Goal: Task Accomplishment & Management: Complete application form

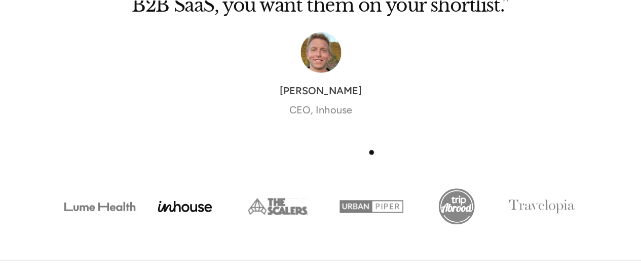
scroll to position [3900, 0]
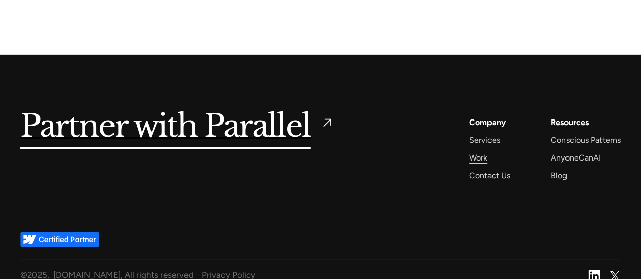
click at [480, 151] on div "Work" at bounding box center [478, 158] width 18 height 14
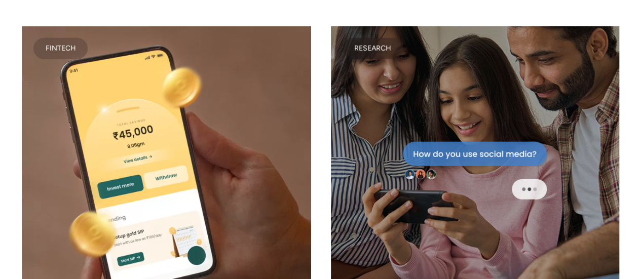
scroll to position [3336, 0]
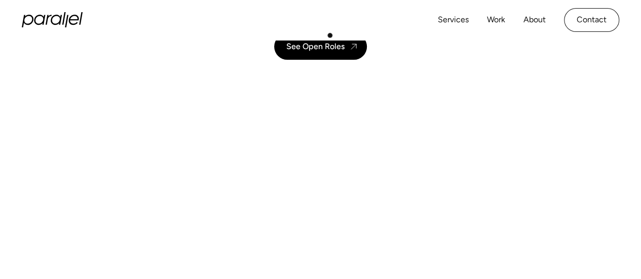
scroll to position [77, 0]
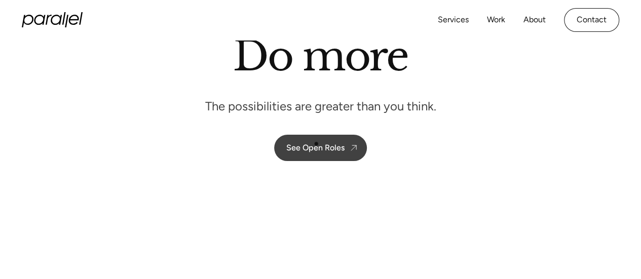
click at [316, 144] on div "See Open Roles" at bounding box center [315, 148] width 58 height 10
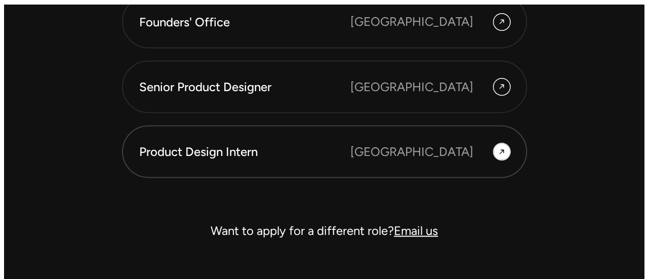
scroll to position [2829, 0]
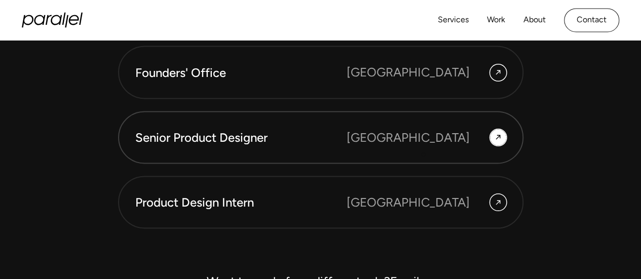
click at [423, 155] on link "Senior Product Designer [GEOGRAPHIC_DATA]" at bounding box center [320, 137] width 405 height 53
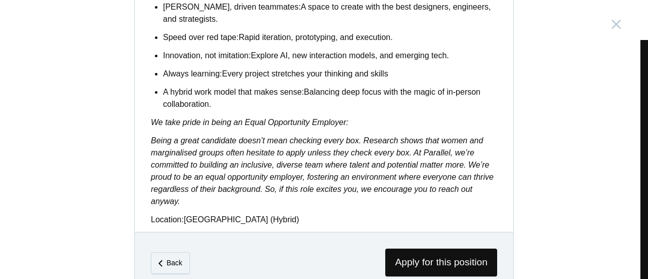
scroll to position [940, 0]
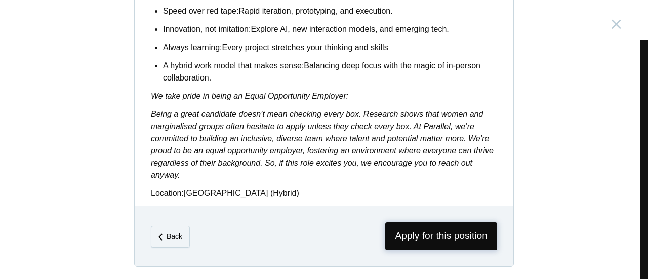
click at [416, 227] on span "Apply for this position" at bounding box center [442, 236] width 112 height 28
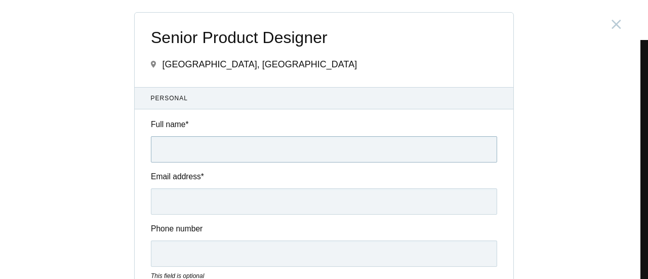
click at [353, 139] on input "Full name *" at bounding box center [324, 149] width 347 height 26
type input "[PERSON_NAME]"
click at [173, 206] on input "Email address *" at bounding box center [324, 201] width 347 height 26
type input "[EMAIL_ADDRESS][DOMAIN_NAME]"
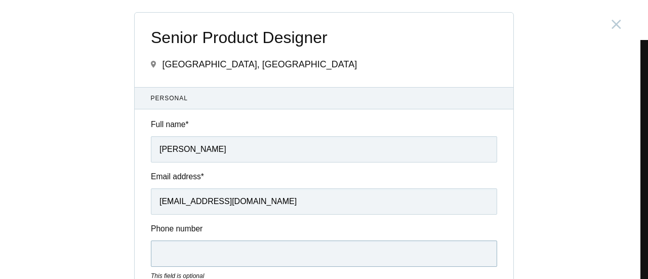
click at [196, 263] on input "Phone number" at bounding box center [324, 254] width 347 height 26
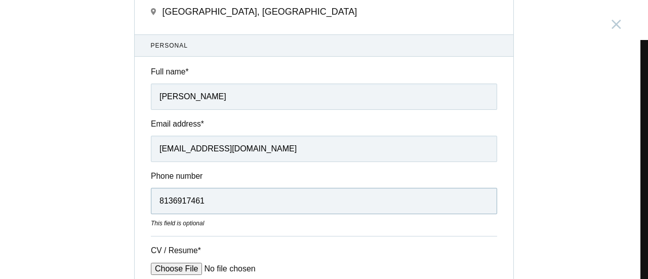
scroll to position [140, 0]
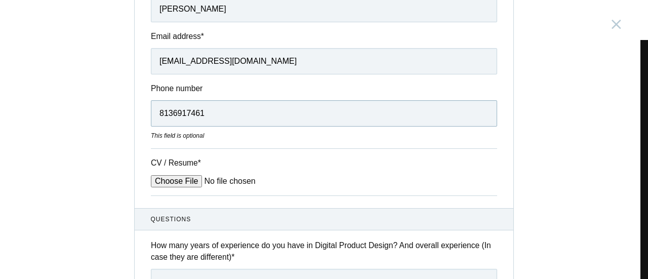
type input "8136917461"
click at [166, 178] on input "CV / Resume *" at bounding box center [228, 181] width 154 height 12
type input "C:\fakepath\[PERSON_NAME] - Sr UX designer.pdf"
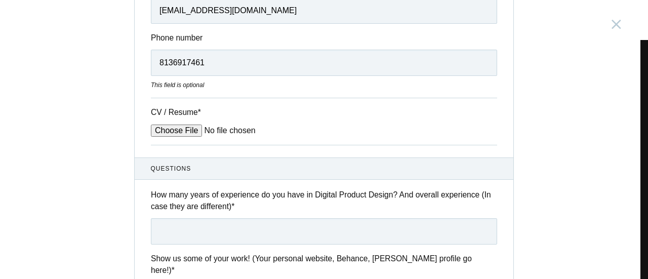
scroll to position [242, 0]
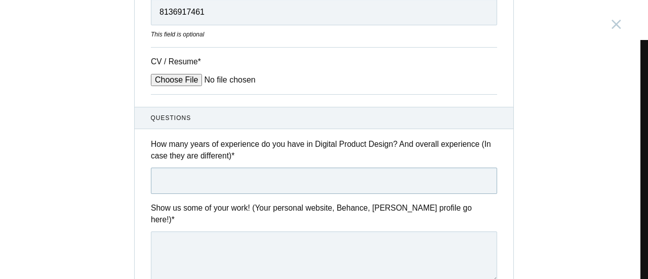
click at [256, 180] on input "text" at bounding box center [324, 181] width 347 height 26
type input "5 years"
click at [249, 243] on textarea at bounding box center [324, 257] width 347 height 51
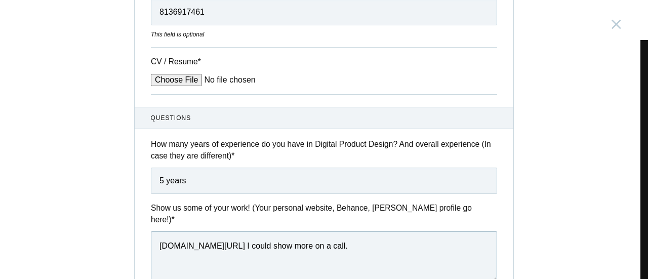
scroll to position [411, 0]
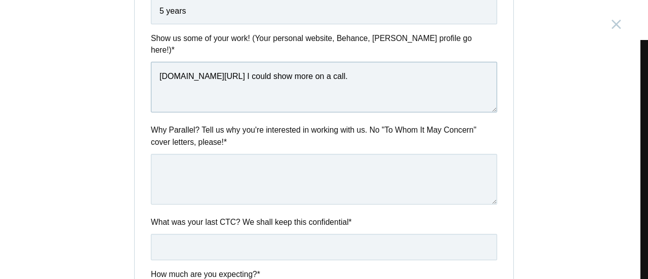
type textarea "[DOMAIN_NAME][URL] I could show more on a call."
click at [252, 155] on textarea at bounding box center [324, 179] width 347 height 51
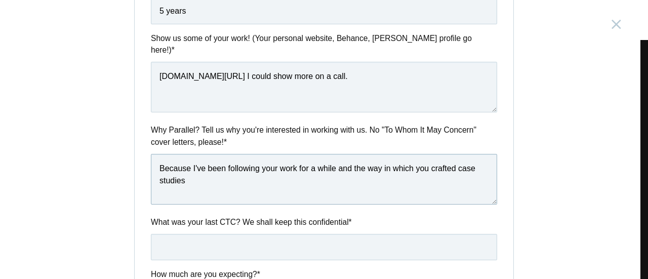
drag, startPoint x: 242, startPoint y: 171, endPoint x: 428, endPoint y: 156, distance: 186.5
click at [428, 156] on textarea "Because I've been following your work for a while and the way in which you craf…" at bounding box center [324, 179] width 347 height 51
click at [323, 167] on textarea "Because I've been following your work for a while and the way in which you desc…" at bounding box center [324, 179] width 347 height 51
drag, startPoint x: 301, startPoint y: 167, endPoint x: 233, endPoint y: 173, distance: 68.7
click at [233, 173] on textarea "Because I've been following your work for a while and the way in which you desc…" at bounding box center [324, 179] width 347 height 51
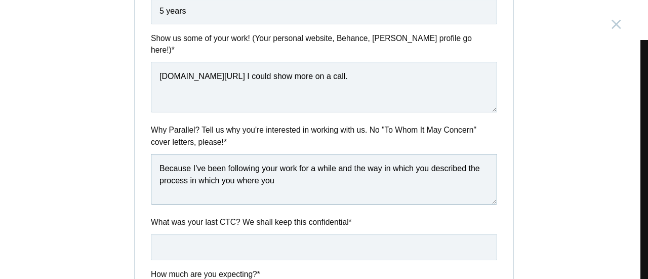
drag, startPoint x: 292, startPoint y: 168, endPoint x: 350, endPoint y: 155, distance: 58.7
click at [350, 155] on textarea "Because I've been following your work for a while and the way in which you desc…" at bounding box center [324, 179] width 347 height 51
click at [0, 0] on span "while" at bounding box center [0, 0] width 0 height 0
click at [0, 0] on span "believe" at bounding box center [0, 0] width 0 height 0
click at [305, 170] on textarea "Because I've been following your work for a while, and in general I believe tha…" at bounding box center [324, 179] width 347 height 51
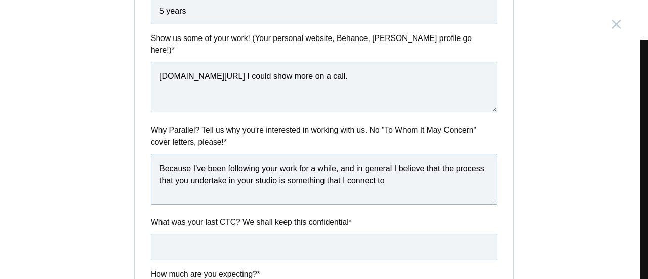
drag, startPoint x: 391, startPoint y: 167, endPoint x: 337, endPoint y: 158, distance: 54.0
click at [337, 158] on textarea "Because I've been following your work for a while, and in general I believe tha…" at bounding box center [324, 179] width 347 height 51
click at [0, 0] on div "from" at bounding box center [0, 0] width 0 height 0
click at [0, 0] on span "studies" at bounding box center [0, 0] width 0 height 0
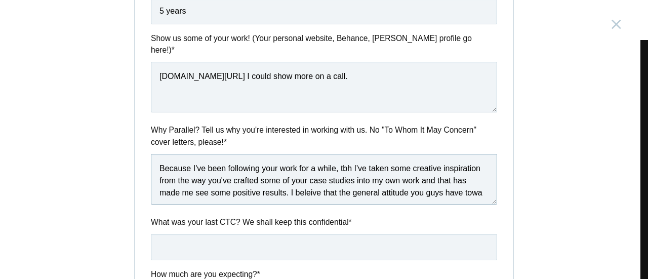
scroll to position [5, 0]
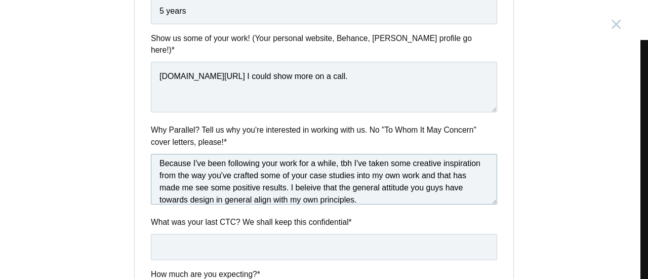
click at [0, 0] on span "Correct the spelling error" at bounding box center [0, 0] width 0 height 0
click at [0, 0] on qb-div "Add Punctuation work ," at bounding box center [0, 0] width 0 height 0
click at [0, 0] on qb-div "Add a comma tbh ," at bounding box center [0, 0] width 0 height 0
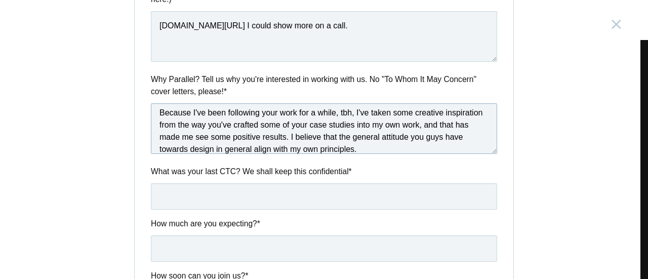
type textarea "Because I've been following your work for a while, tbh, I've taken some creativ…"
click at [226, 186] on input "text" at bounding box center [324, 196] width 347 height 26
type input "6 LPA"
click at [210, 236] on input "text" at bounding box center [324, 249] width 347 height 26
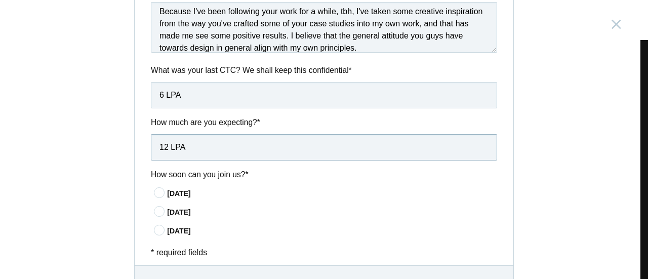
scroll to position [610, 0]
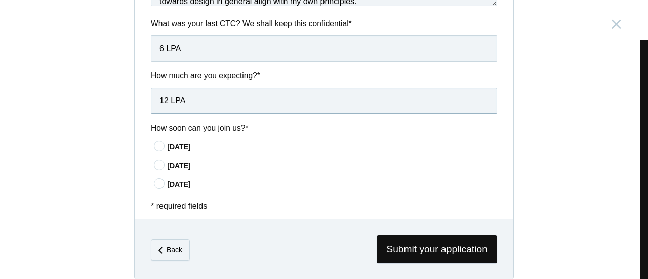
type input "12 LPA"
click at [155, 162] on icon at bounding box center [159, 165] width 19 height 7
click at [0, 0] on input"] "In 30 days" at bounding box center [0, 0] width 0 height 0
click at [154, 143] on icon at bounding box center [159, 146] width 19 height 7
click at [0, 0] on input"] "In 15 days" at bounding box center [0, 0] width 0 height 0
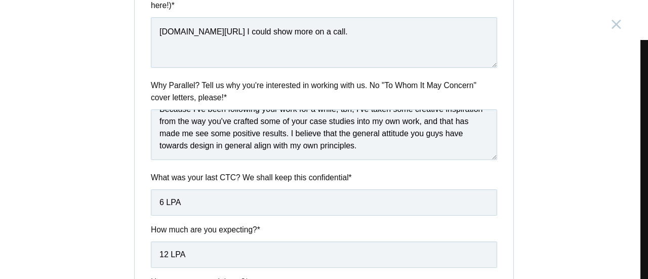
scroll to position [507, 0]
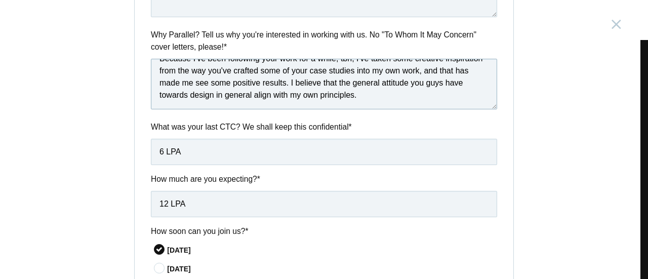
click at [281, 79] on textarea "Because I've been following your work for a while, tbh, I've taken some creativ…" at bounding box center [324, 84] width 347 height 51
click at [0, 0] on span "aligns" at bounding box center [0, 0] width 0 height 0
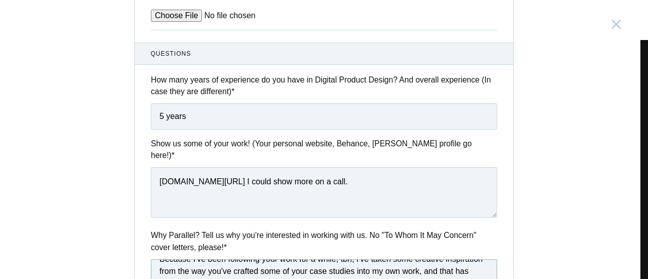
scroll to position [205, 0]
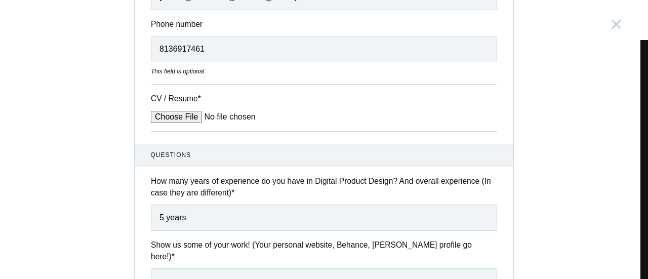
type textarea "Because I've been following your work for a while, tbh, I've taken some creativ…"
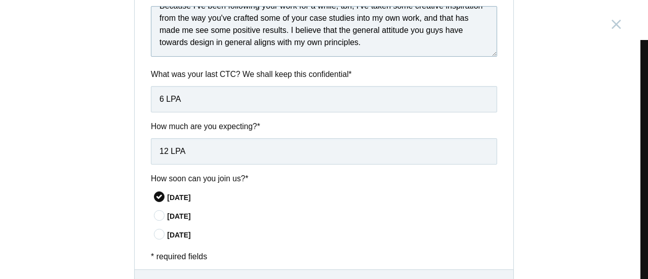
scroll to position [610, 0]
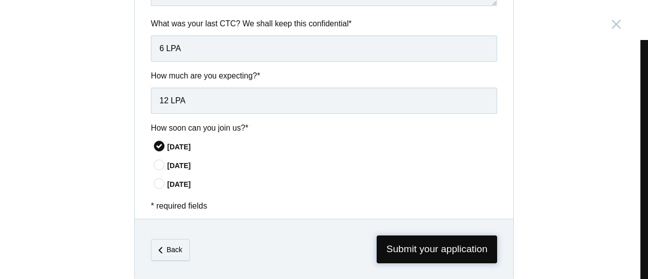
click at [394, 243] on span "Submit your application" at bounding box center [437, 250] width 121 height 28
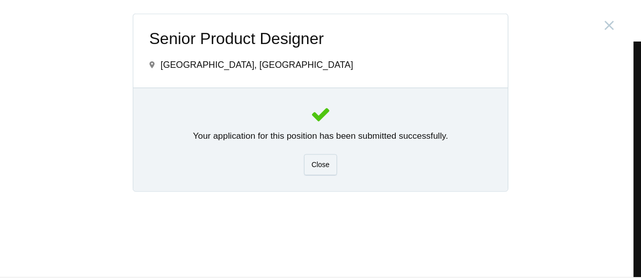
scroll to position [0, 0]
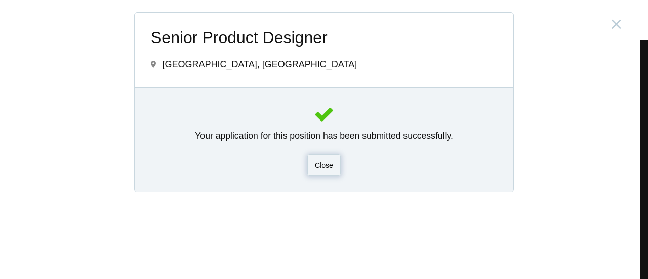
click at [331, 162] on span "Close" at bounding box center [324, 165] width 18 height 8
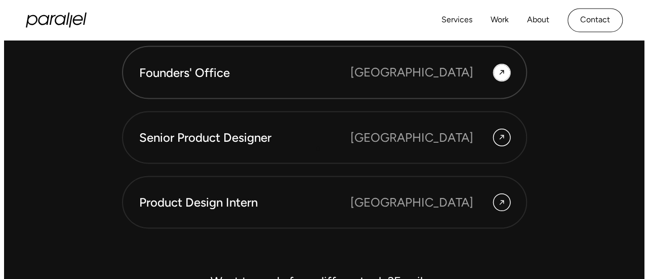
scroll to position [2779, 0]
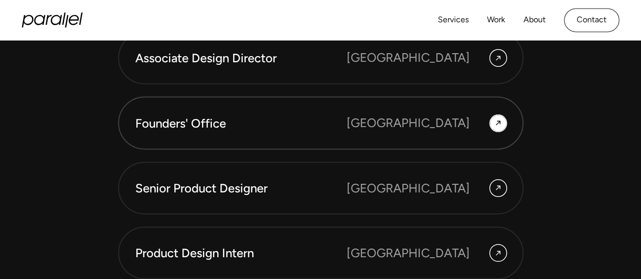
click at [309, 129] on div "Founders' Office" at bounding box center [240, 122] width 211 height 17
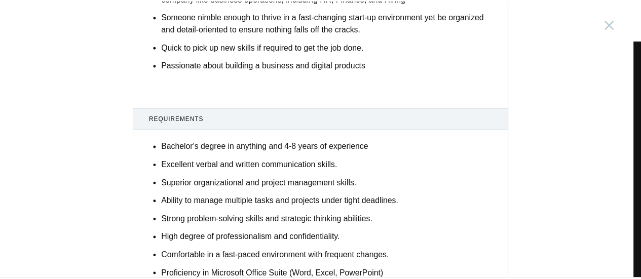
scroll to position [688, 0]
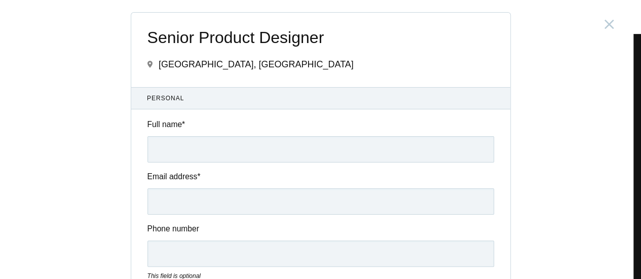
scroll to position [2829, 0]
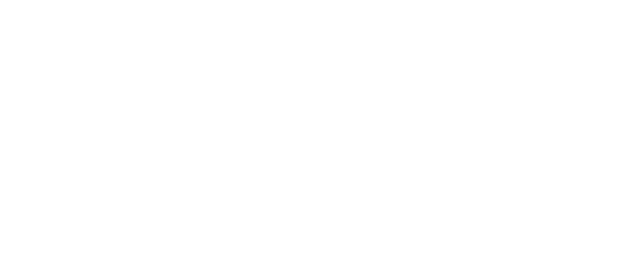
scroll to position [293, 0]
